Goal: Information Seeking & Learning: Compare options

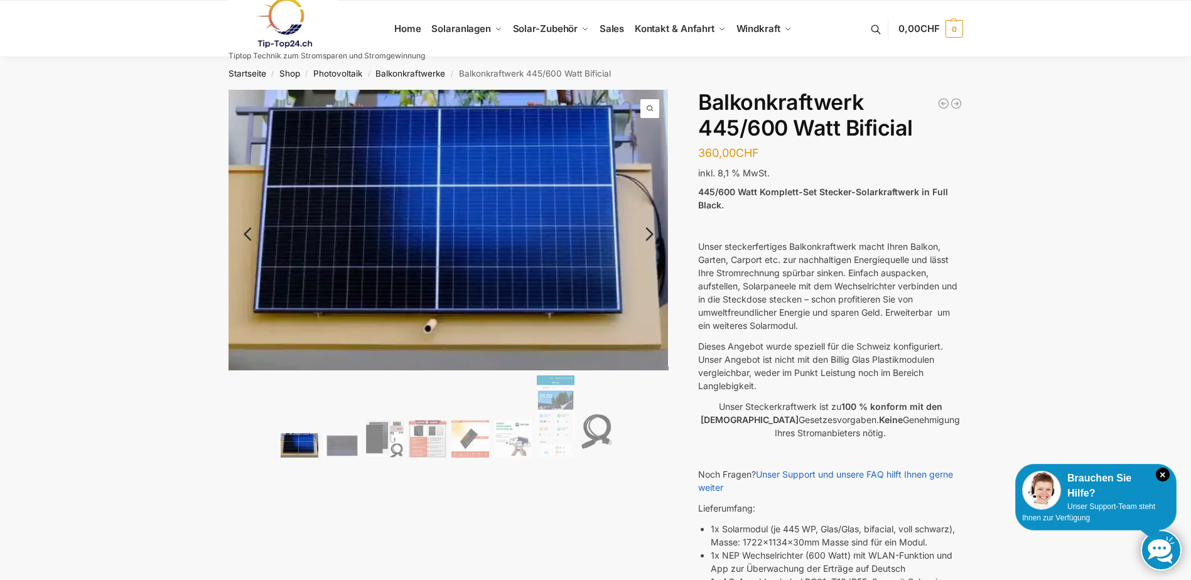
click at [653, 235] on link "Next" at bounding box center [647, 240] width 42 height 13
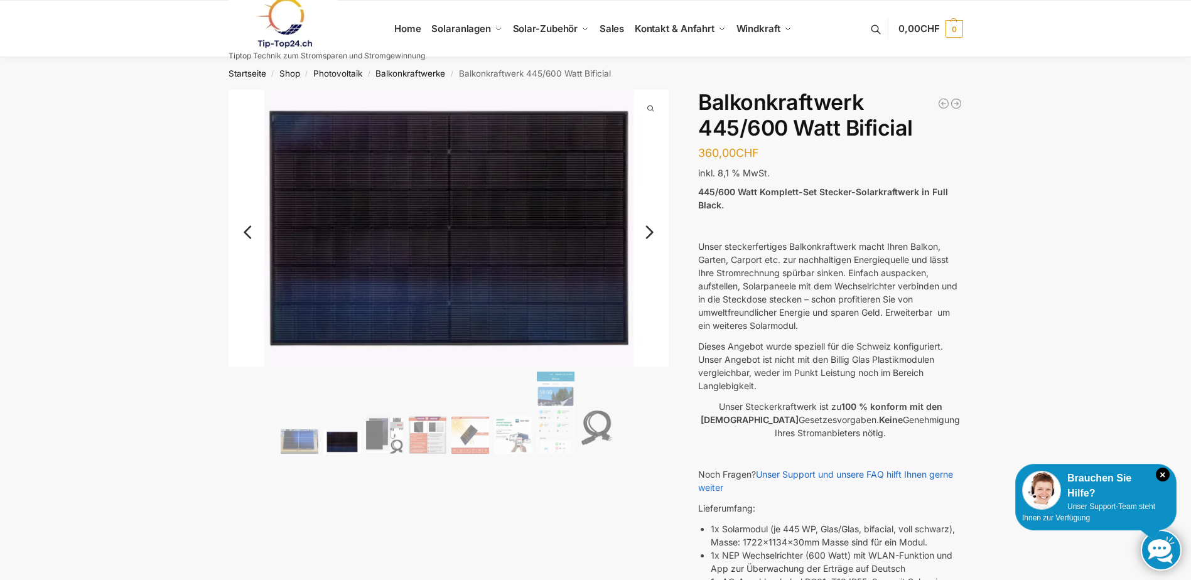
click at [655, 235] on link "Next" at bounding box center [647, 238] width 42 height 13
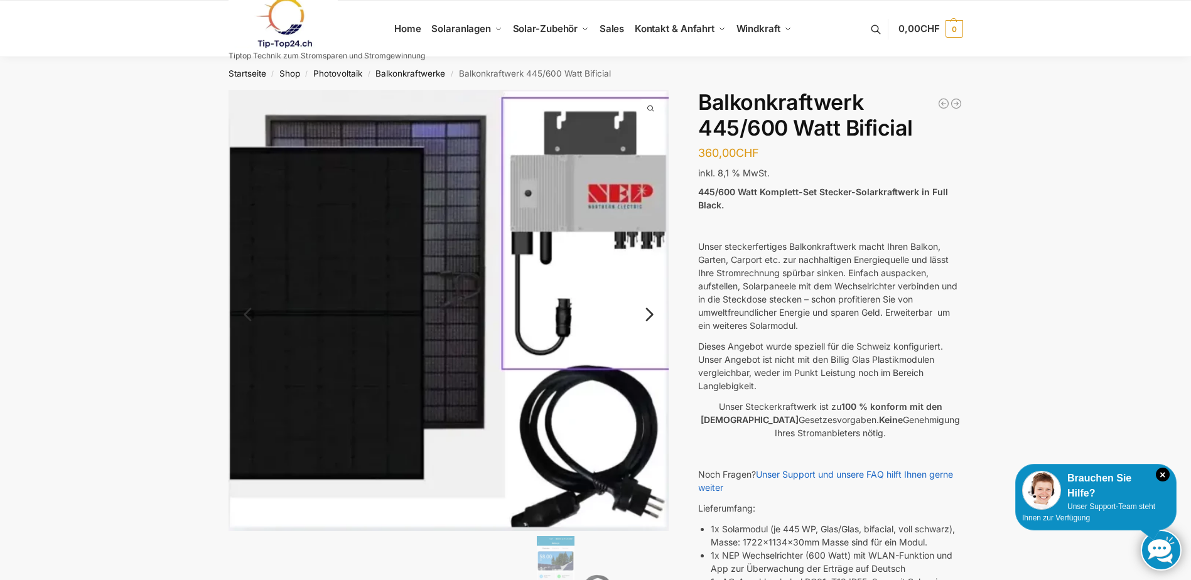
click at [655, 235] on img at bounding box center [448, 310] width 441 height 441
click at [650, 314] on link "Next" at bounding box center [647, 320] width 42 height 13
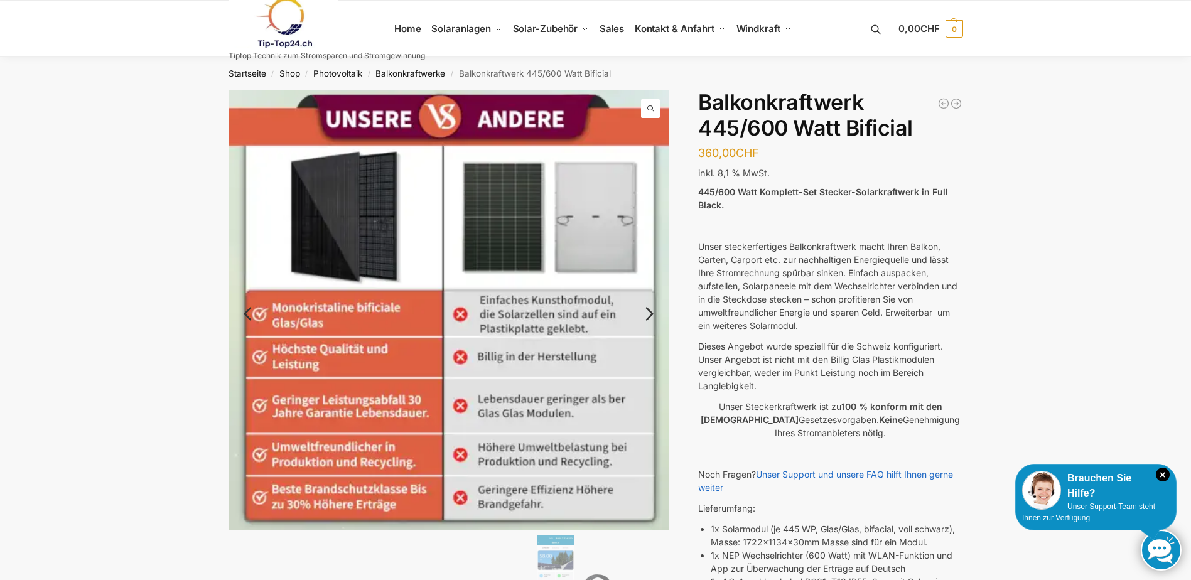
click at [650, 314] on link "Next" at bounding box center [647, 320] width 42 height 13
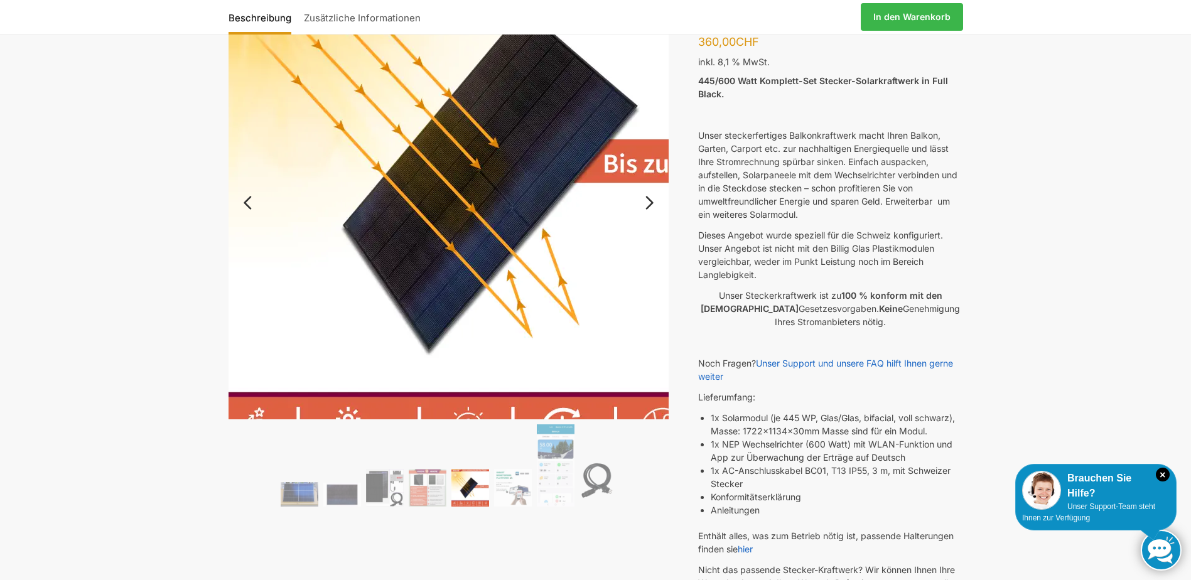
scroll to position [126, 0]
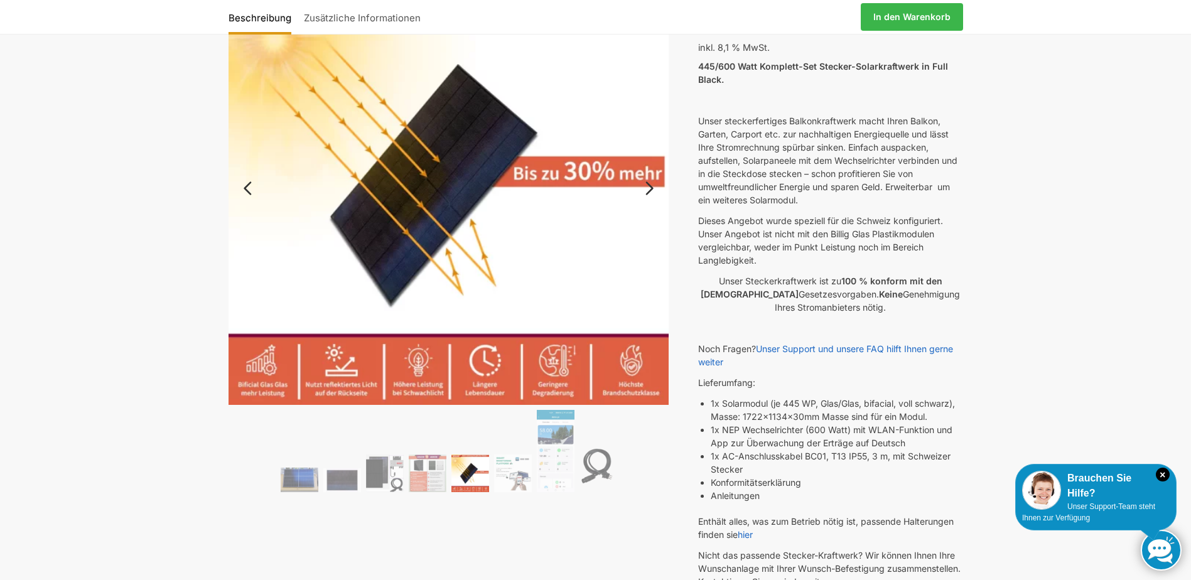
click at [650, 188] on link "Next" at bounding box center [647, 194] width 42 height 13
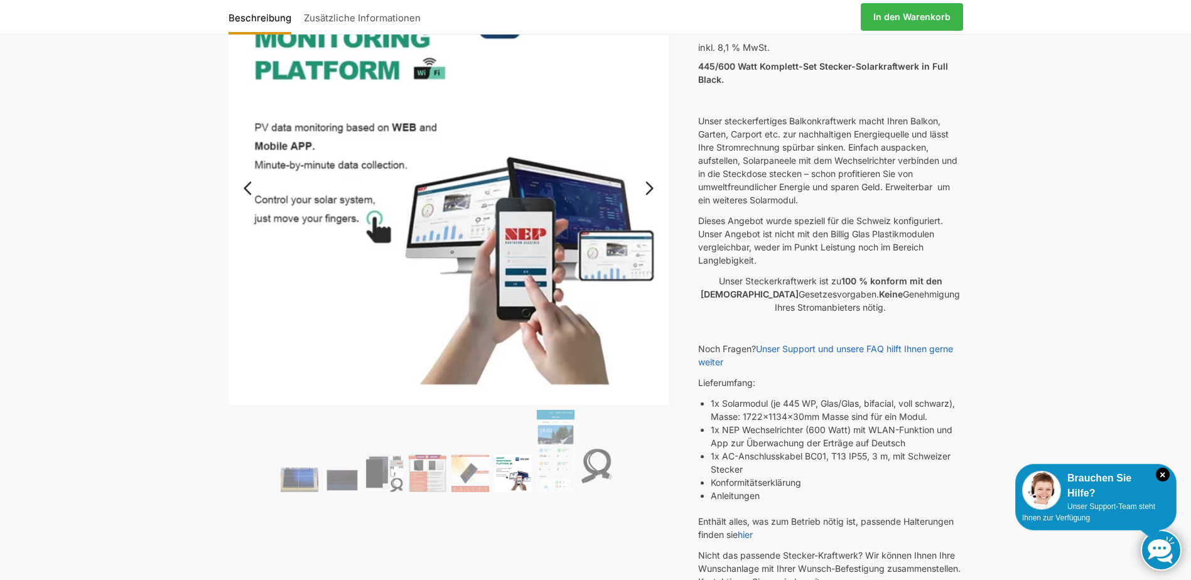
click at [650, 188] on link "Next" at bounding box center [647, 194] width 42 height 13
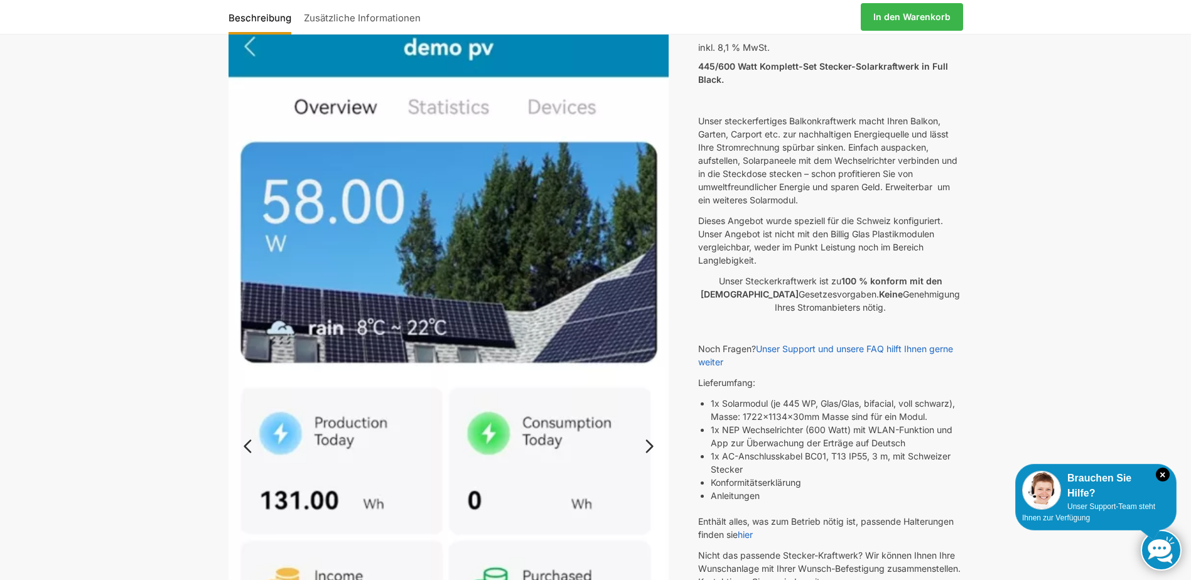
click at [650, 186] on img at bounding box center [448, 442] width 441 height 957
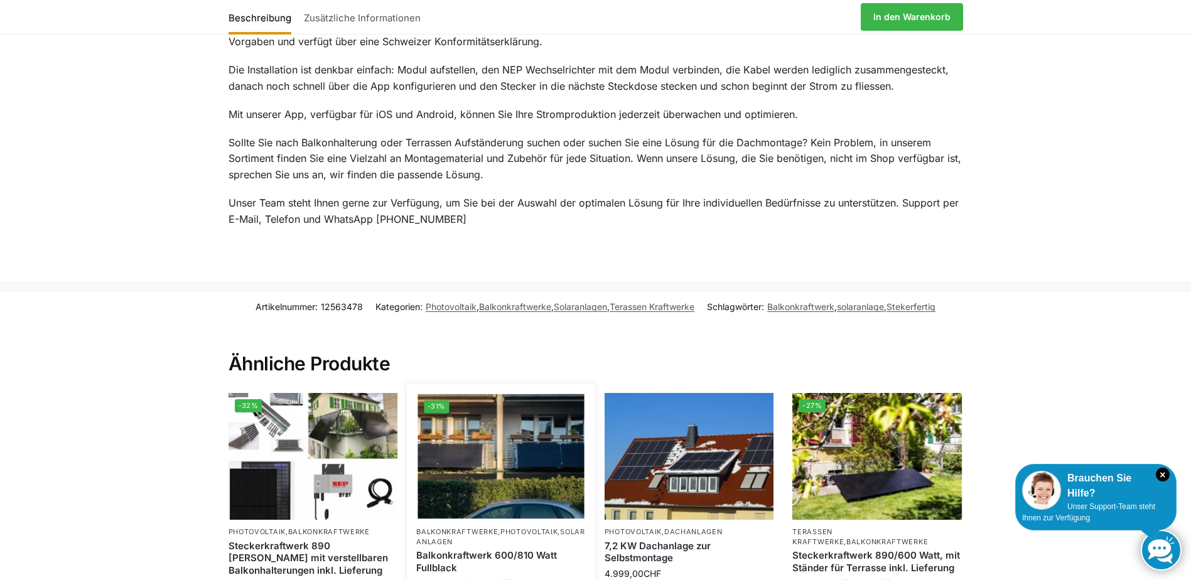
scroll to position [1757, 0]
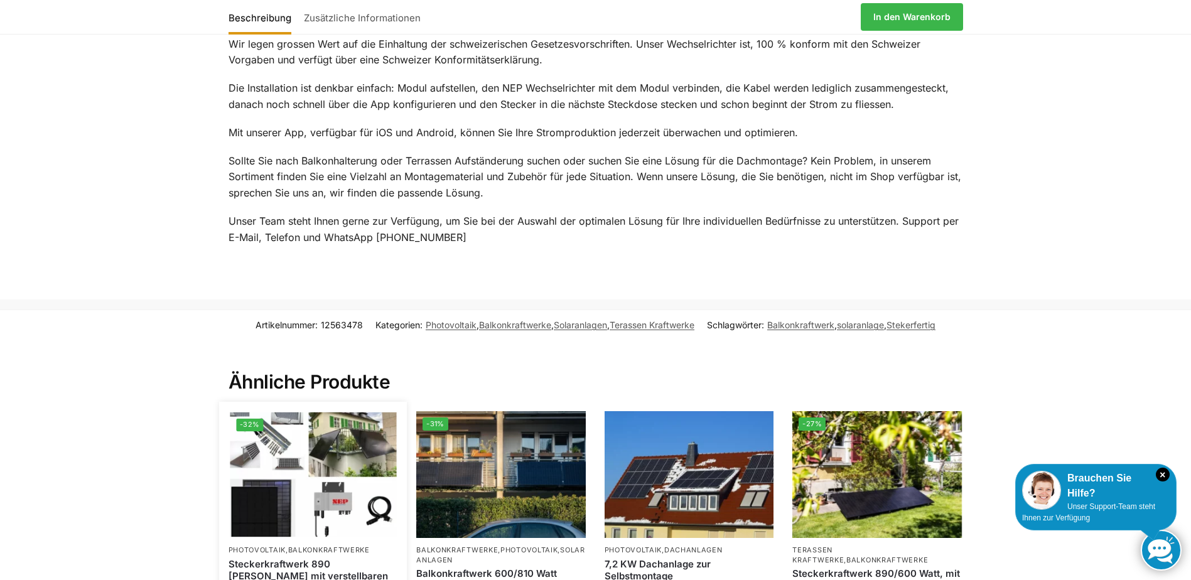
click at [325, 498] on img at bounding box center [313, 474] width 166 height 125
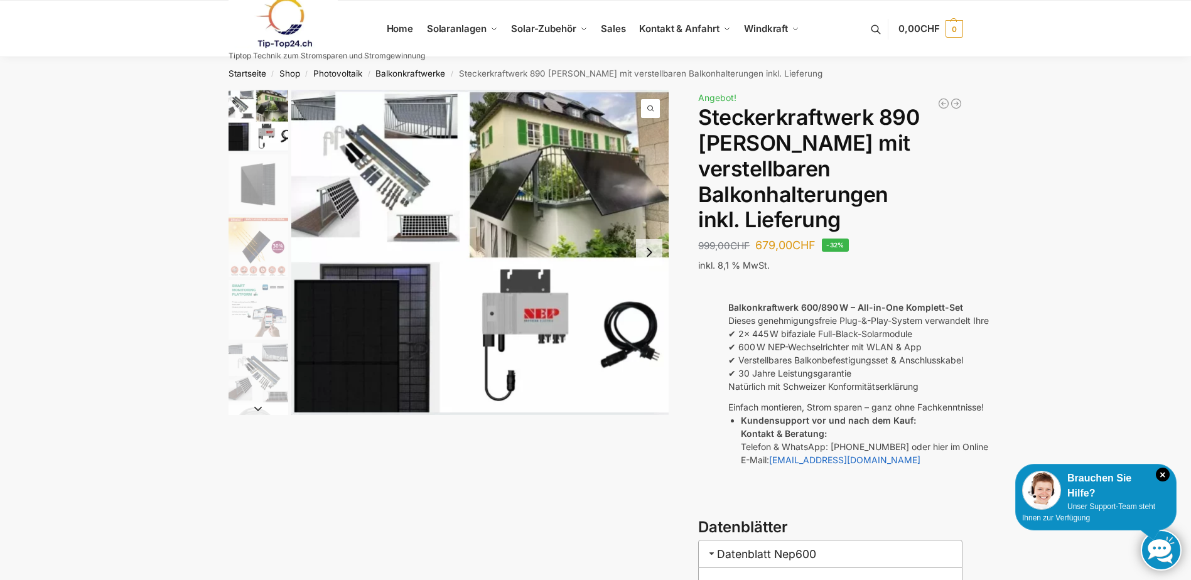
click at [394, 190] on img "1 / 10" at bounding box center [480, 252] width 378 height 325
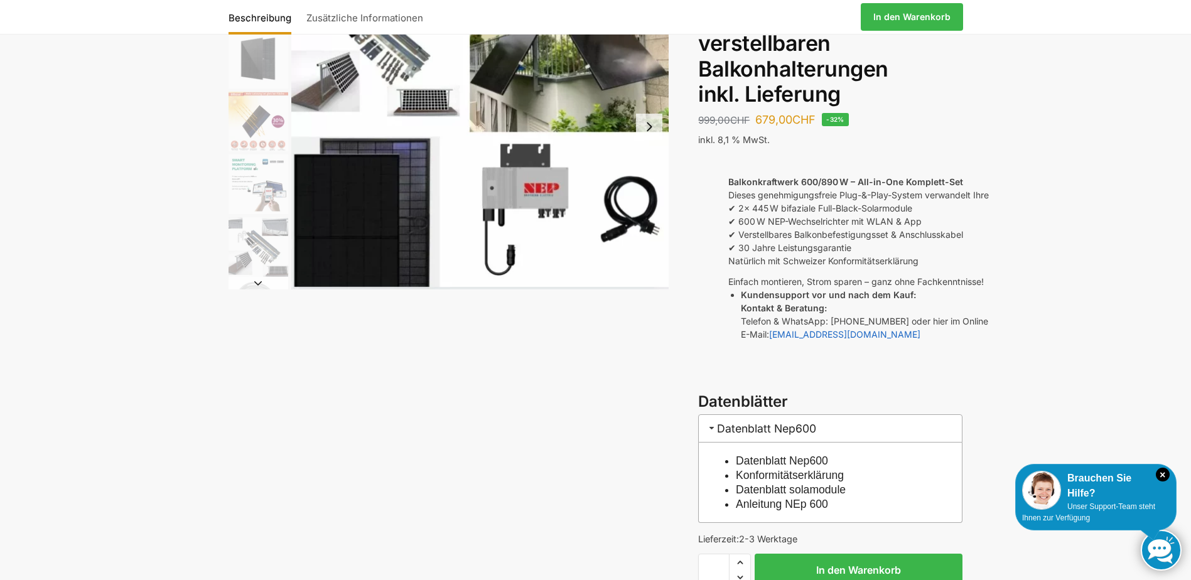
click at [577, 195] on img "1 / 10" at bounding box center [480, 126] width 378 height 325
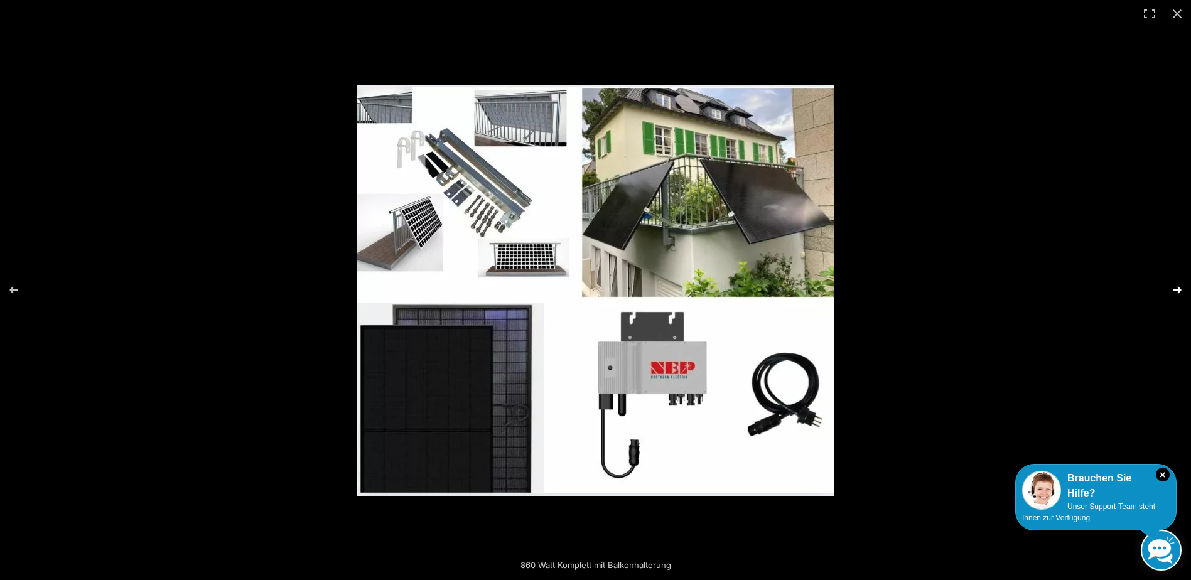
click at [1176, 292] on button "Next (arrow right)" at bounding box center [1169, 290] width 44 height 63
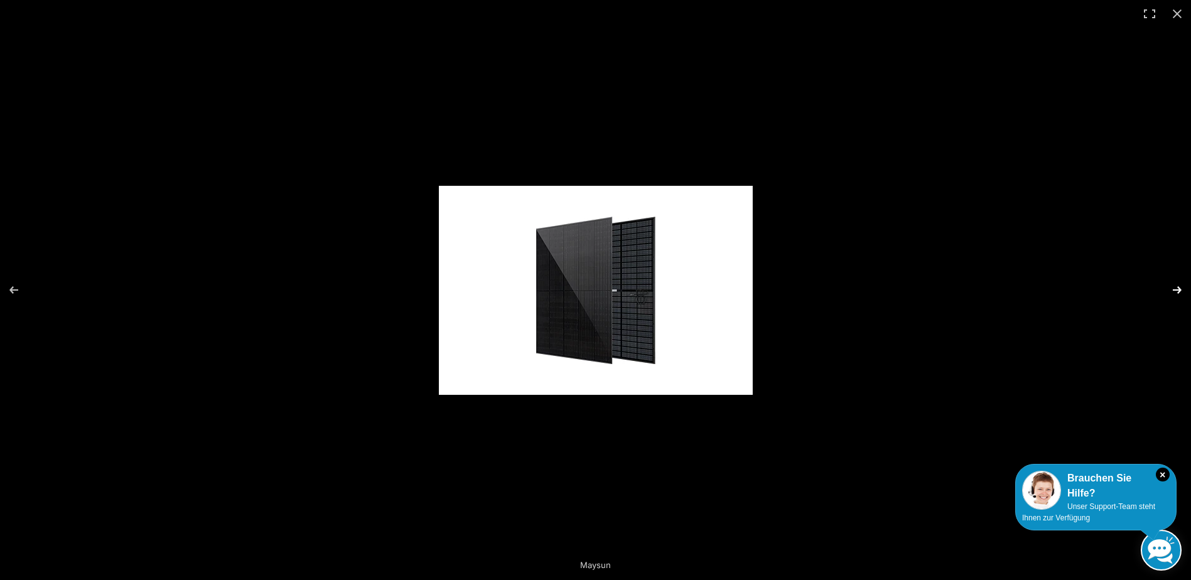
click at [1176, 292] on button "Next (arrow right)" at bounding box center [1169, 290] width 44 height 63
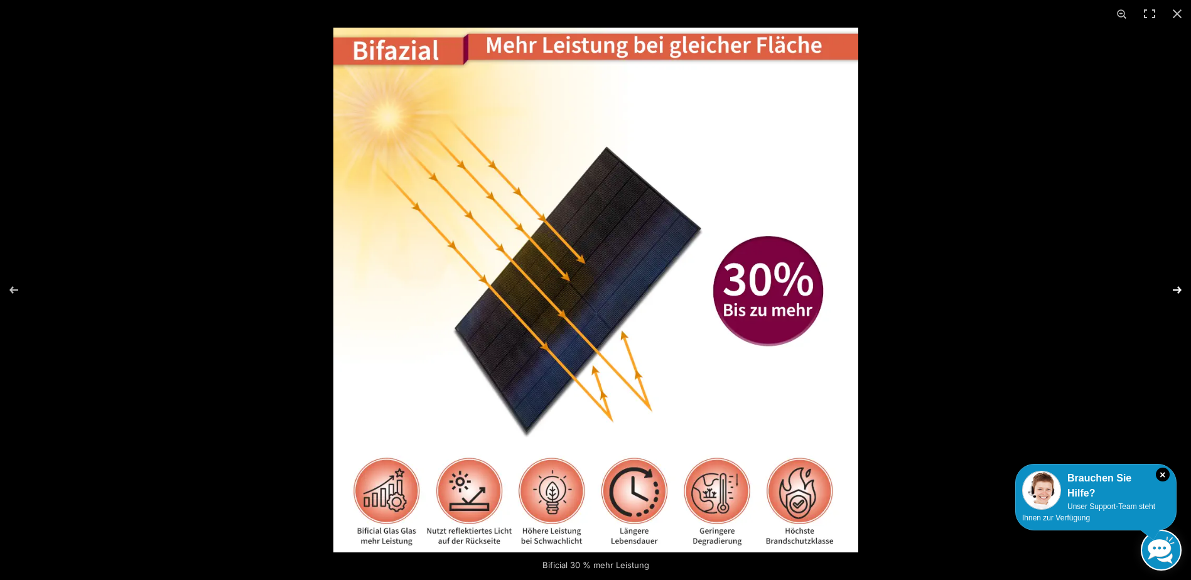
click at [1176, 292] on button "Next (arrow right)" at bounding box center [1169, 290] width 44 height 63
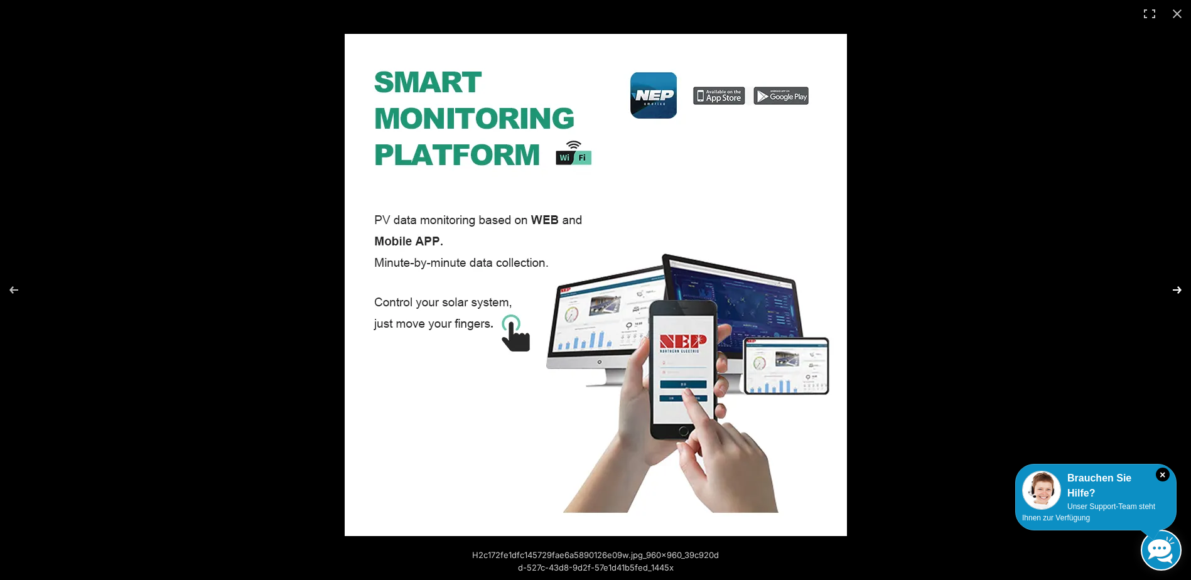
click at [1176, 292] on button "Next (arrow right)" at bounding box center [1169, 290] width 44 height 63
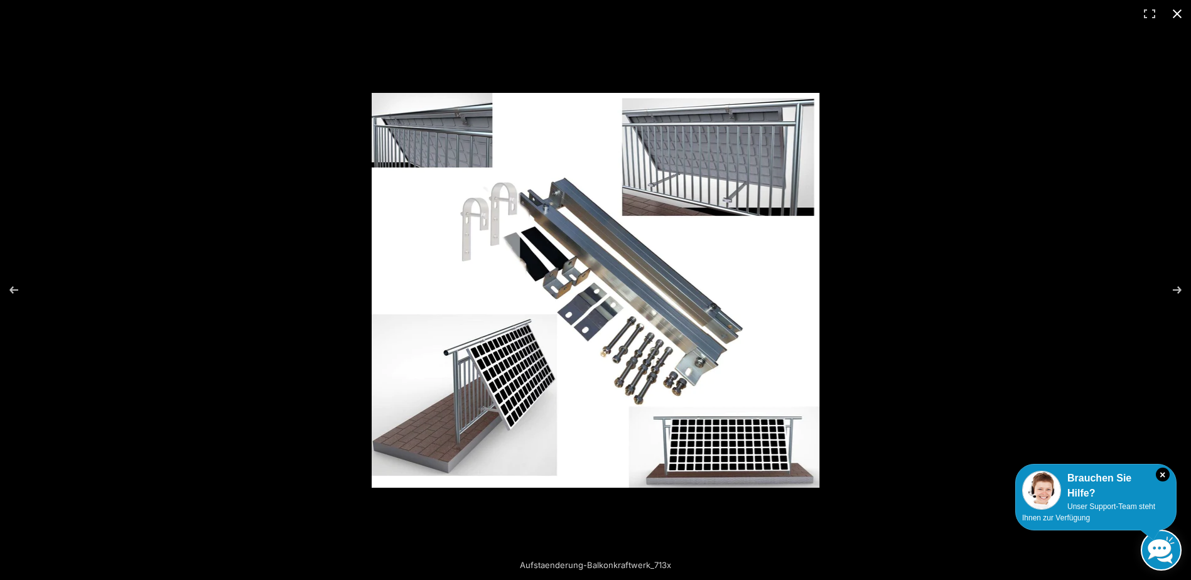
click at [1177, 11] on button "Close (Esc)" at bounding box center [1177, 14] width 28 height 28
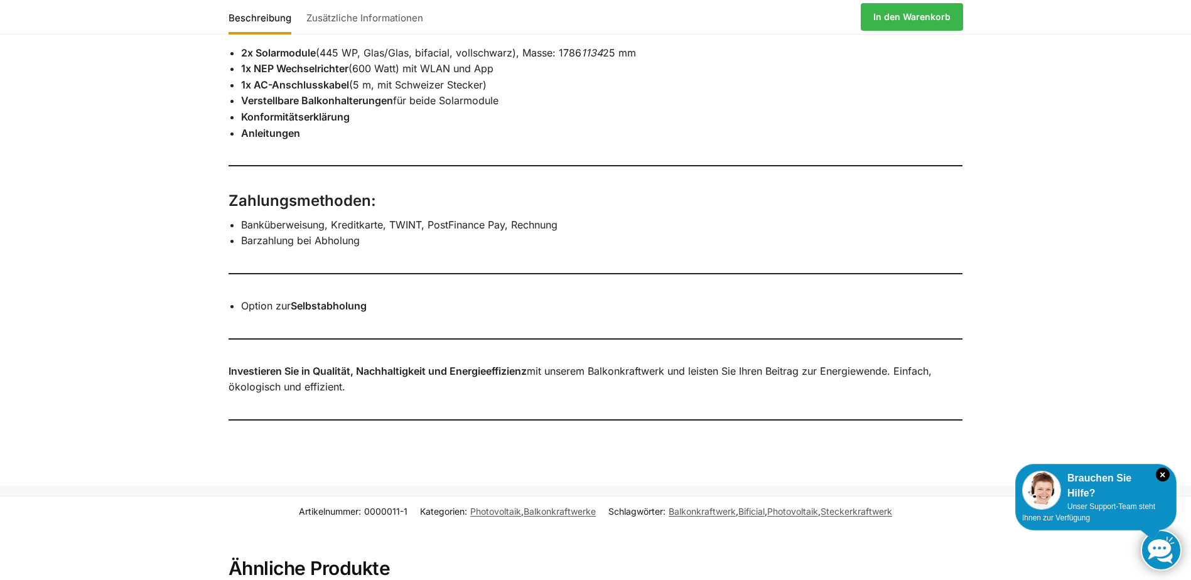
scroll to position [1290, 0]
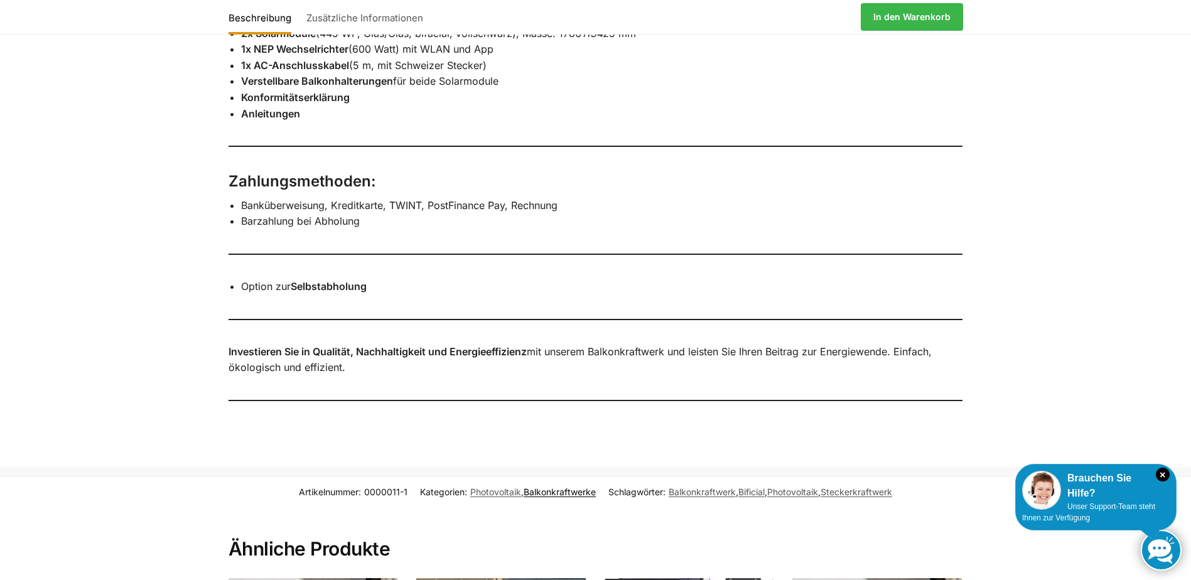
click at [550, 486] on link "Balkonkraftwerke" at bounding box center [559, 491] width 72 height 11
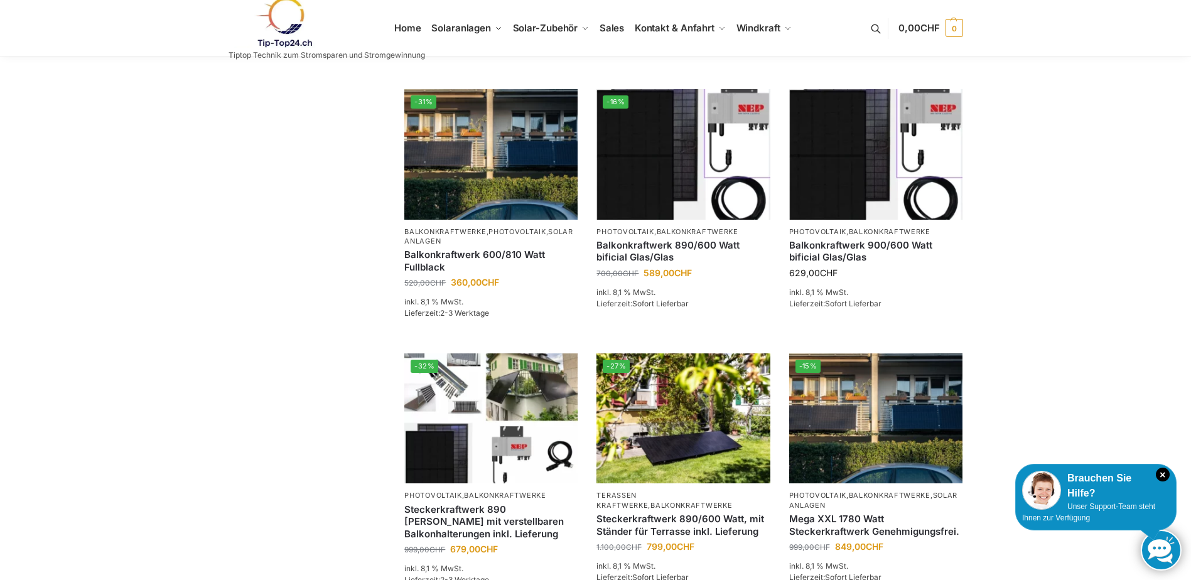
scroll to position [439, 0]
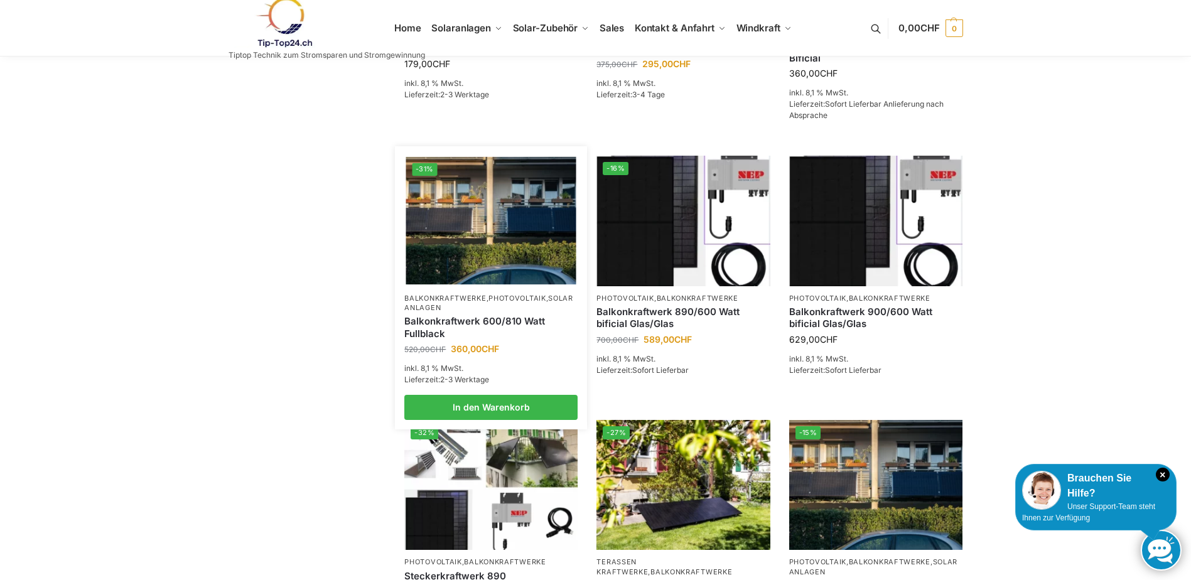
click at [485, 264] on img at bounding box center [491, 220] width 170 height 127
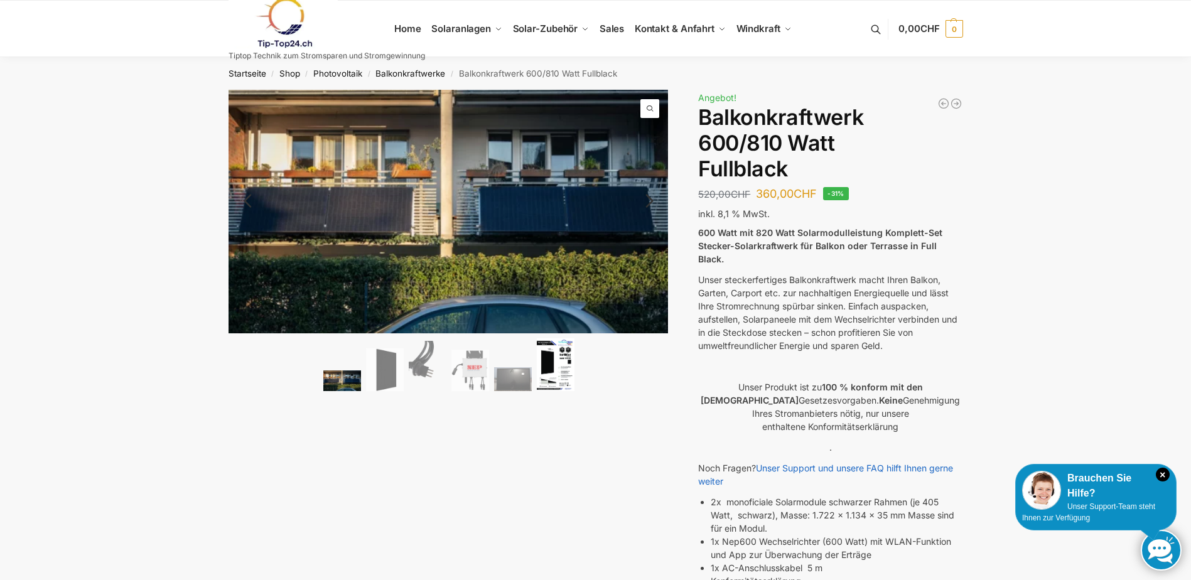
click at [559, 359] on img at bounding box center [556, 364] width 38 height 53
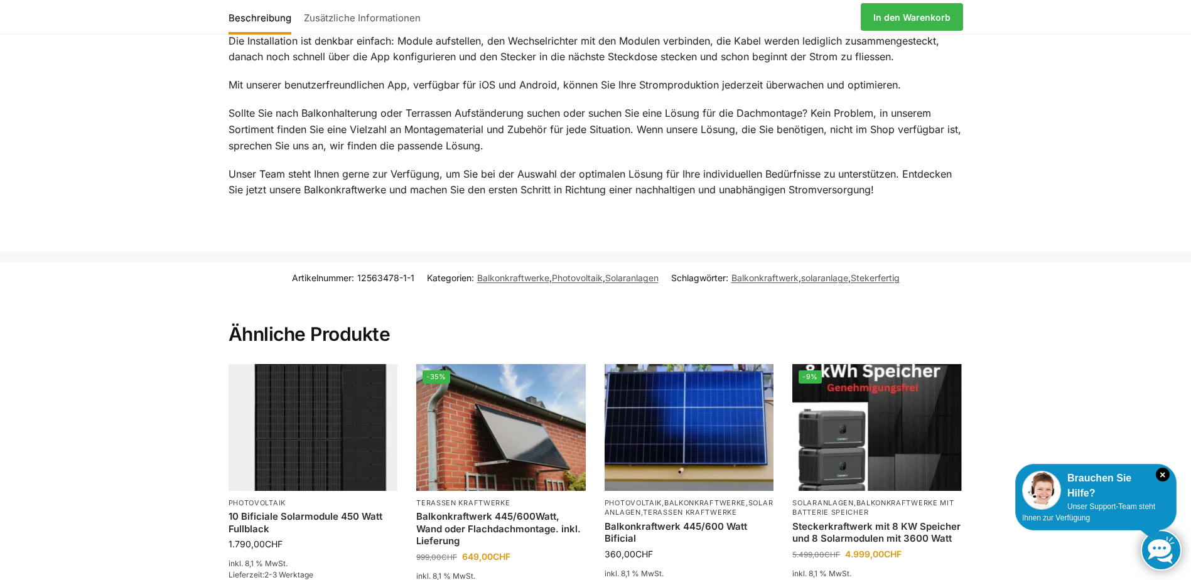
scroll to position [1695, 0]
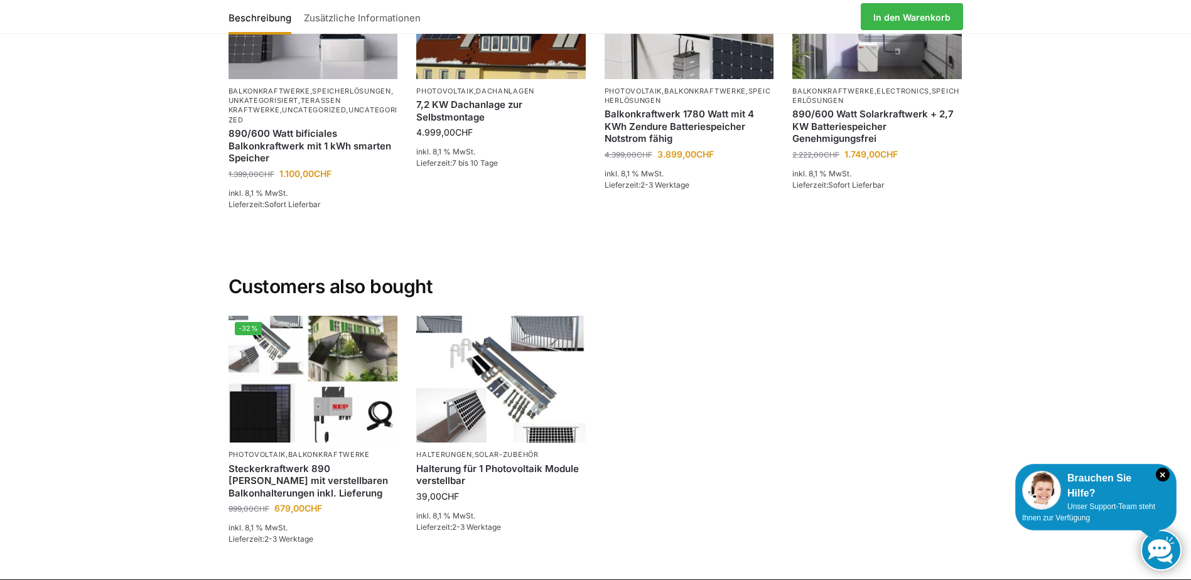
scroll to position [2824, 0]
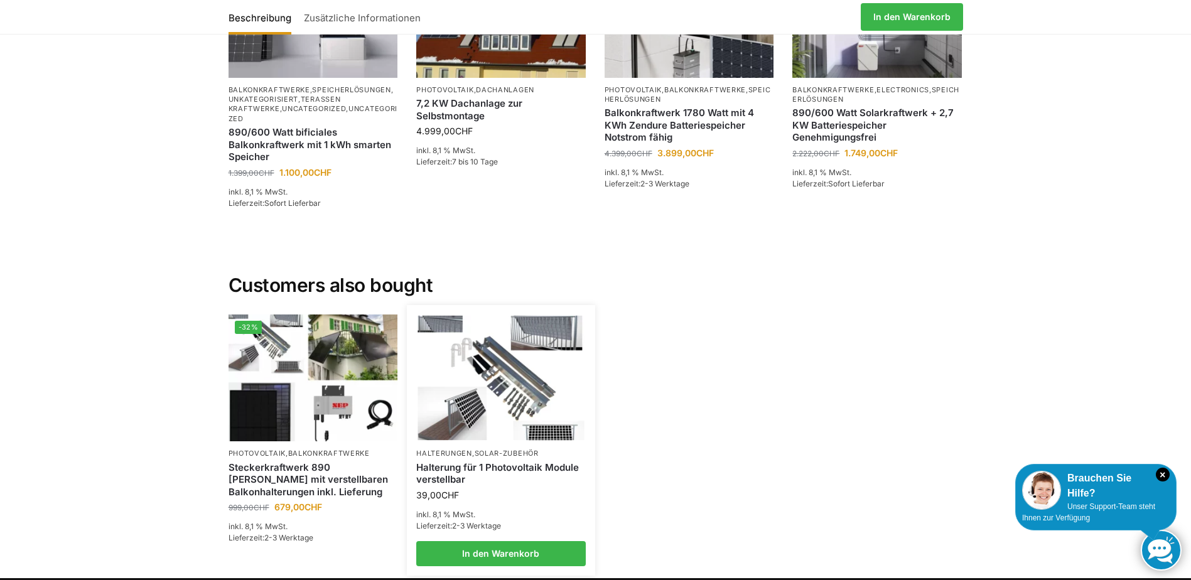
click at [449, 461] on link "Halterung für 1 Photovoltaik Module verstellbar" at bounding box center [500, 473] width 169 height 24
